Goal: Information Seeking & Learning: Learn about a topic

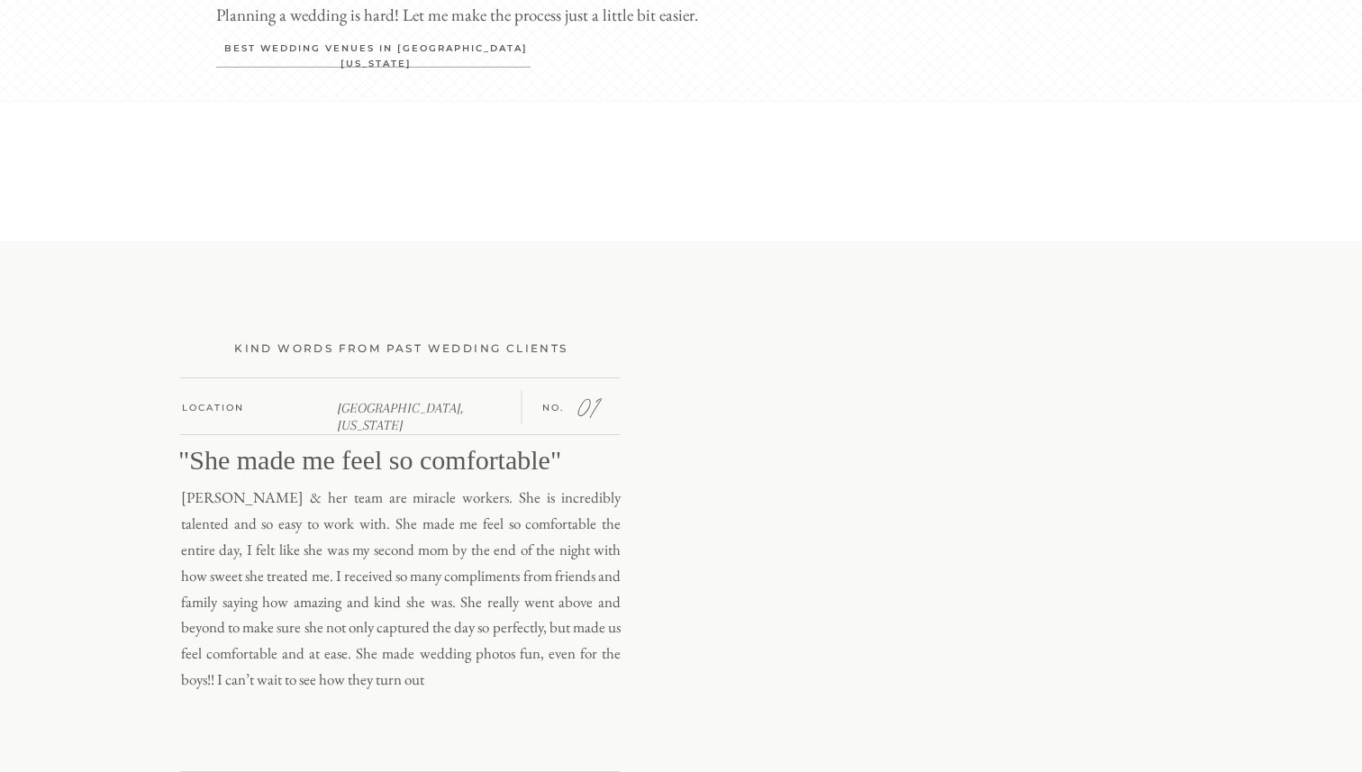
scroll to position [4578, 0]
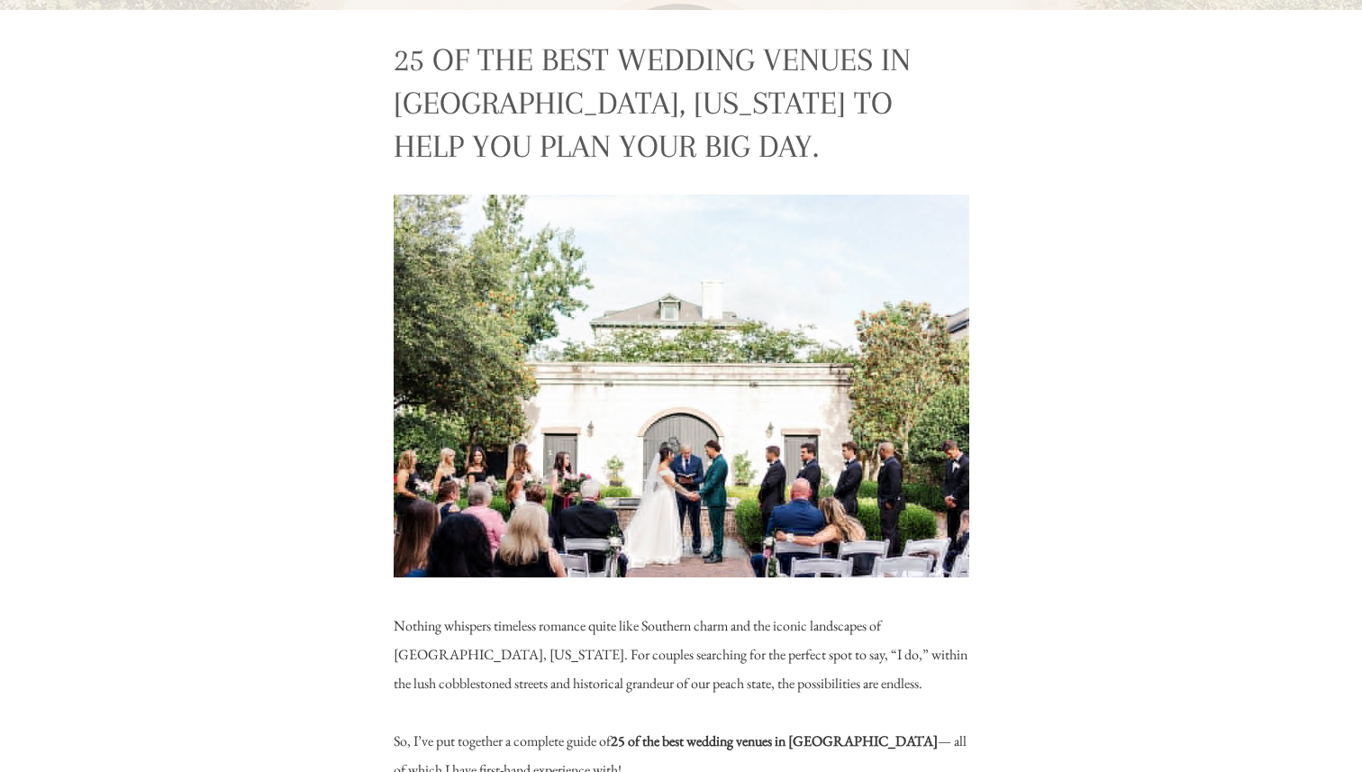
scroll to position [606, 0]
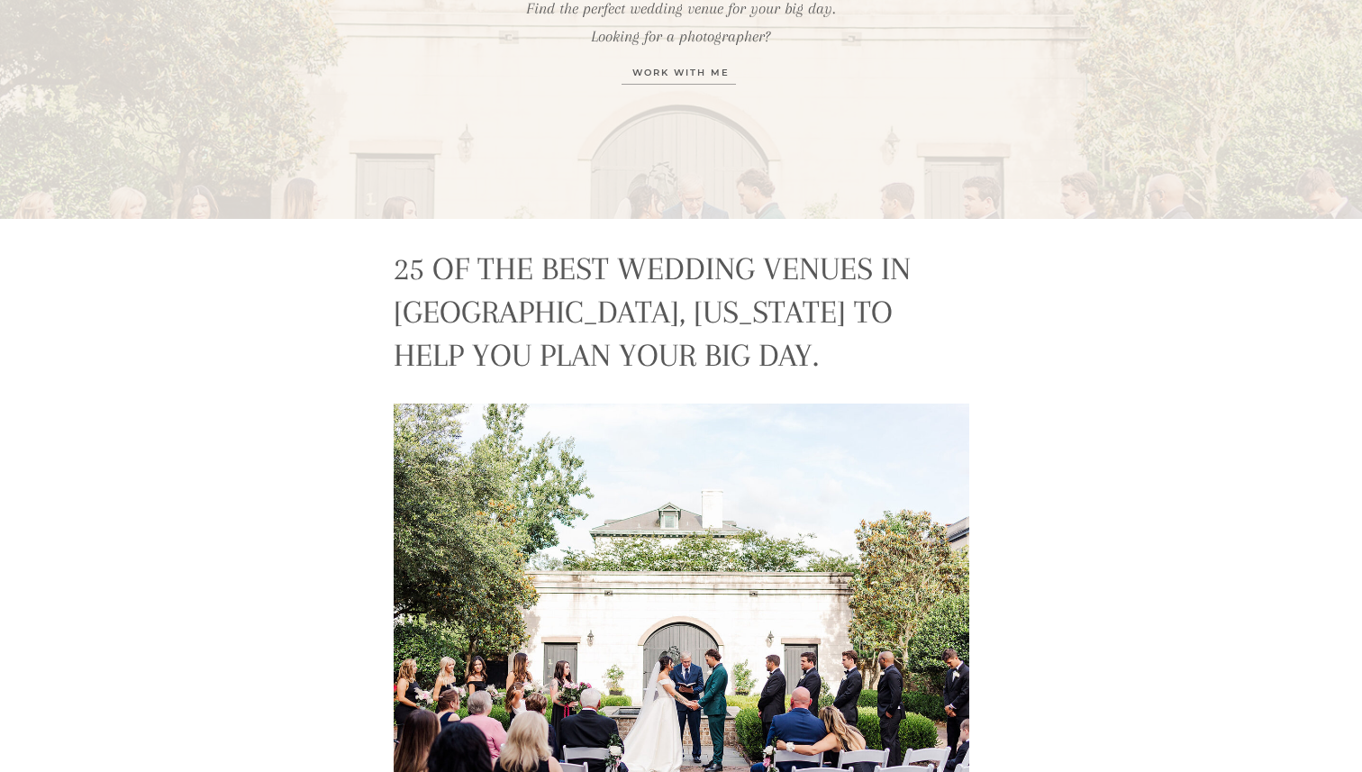
click at [565, 288] on h1 "25 of the best Wedding Venues in Savannah, Georgia to Help you plan your big da…" at bounding box center [681, 312] width 574 height 131
click at [563, 253] on h1 "25 of the best Wedding Venues in Savannah, Georgia to Help you plan your big da…" at bounding box center [681, 312] width 574 height 131
click at [567, 262] on h1 "25 of the best Wedding Venues in Savannah, Georgia to Help you plan your big da…" at bounding box center [681, 312] width 574 height 131
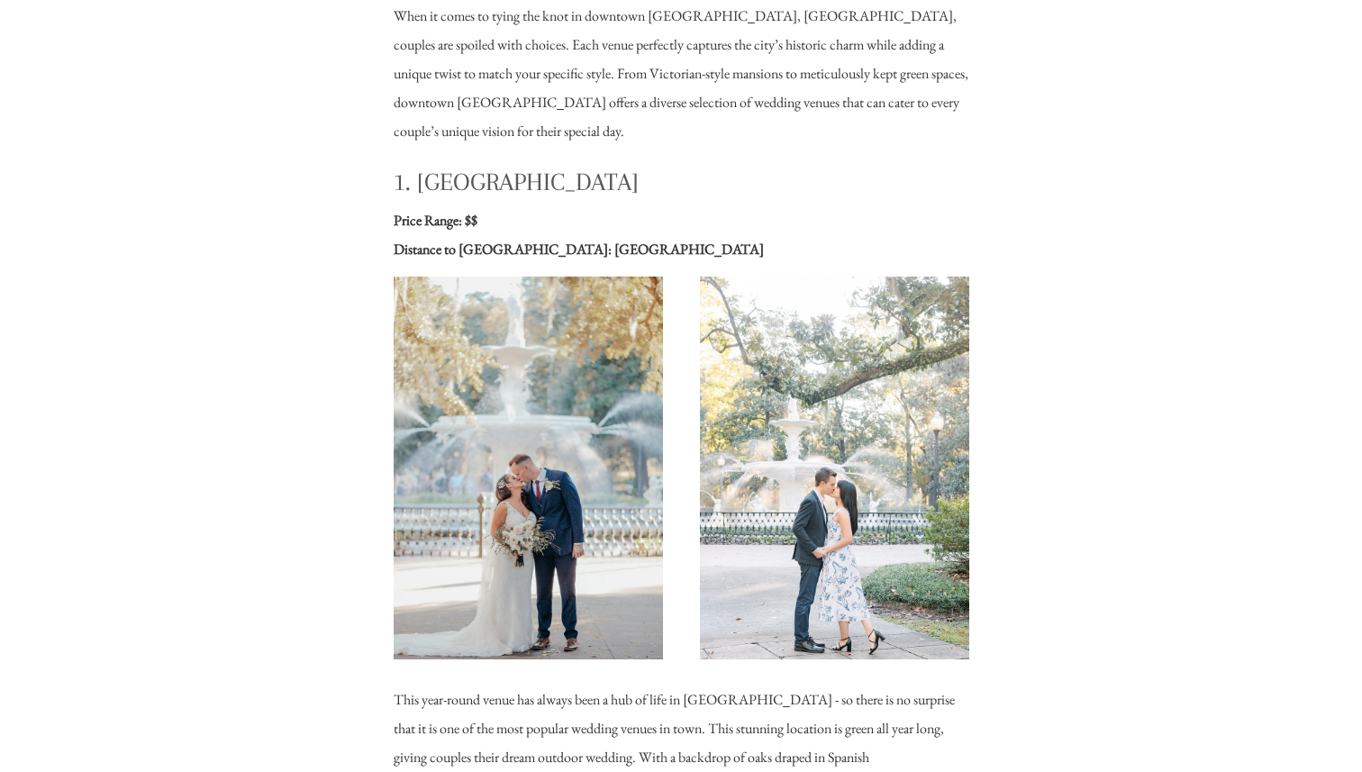
scroll to position [1892, 0]
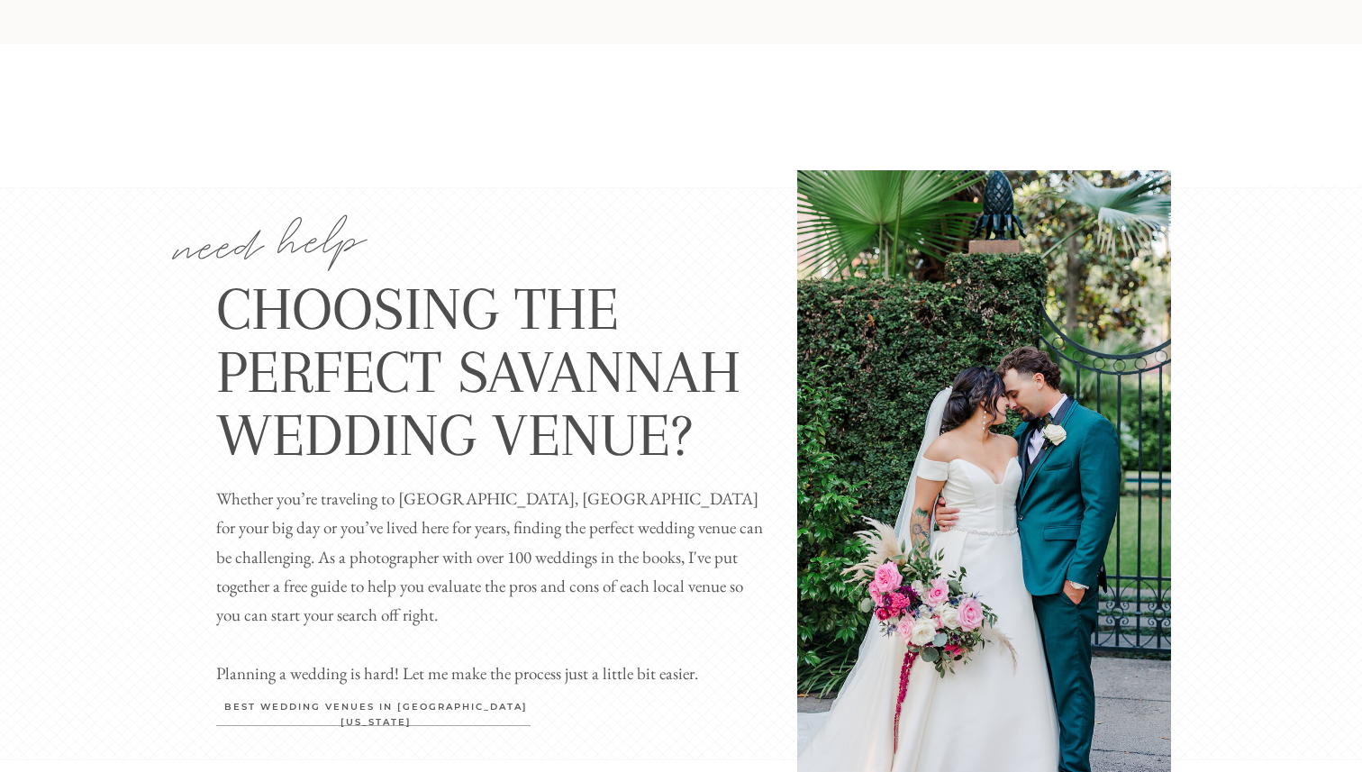
scroll to position [3877, 0]
